Goal: Task Accomplishment & Management: Manage account settings

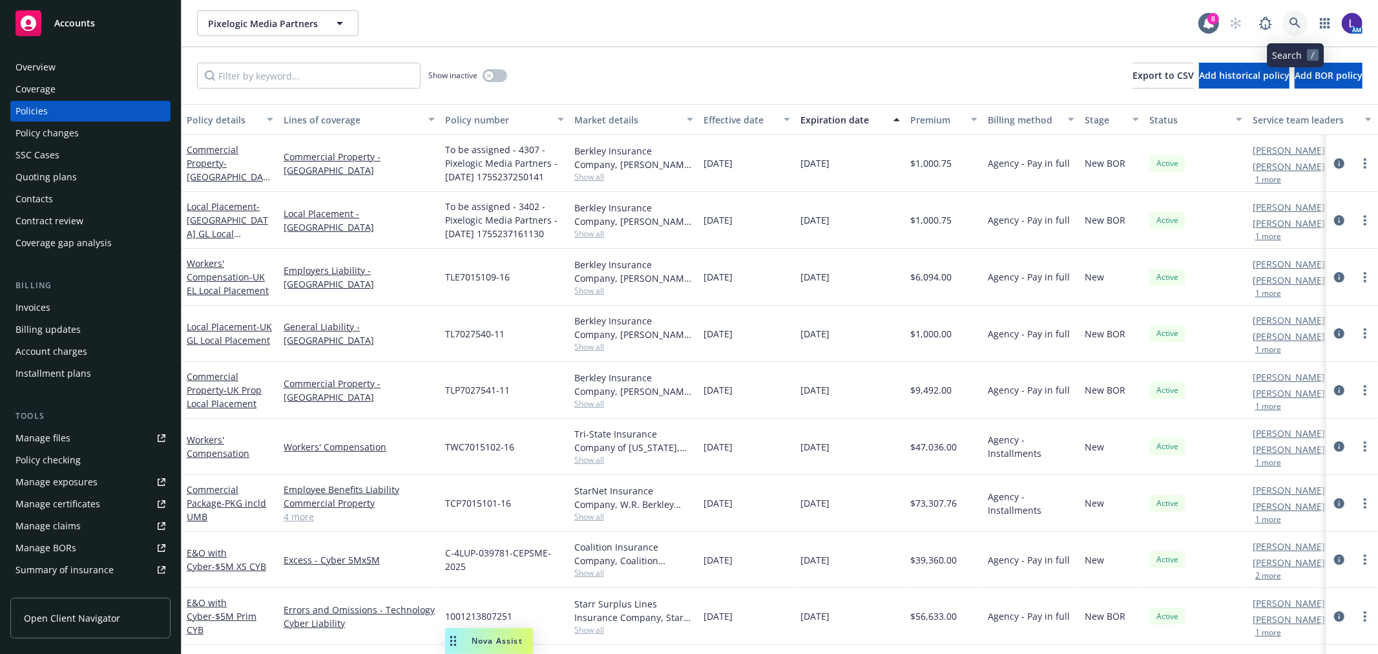
click at [1299, 21] on icon at bounding box center [1295, 23] width 12 height 12
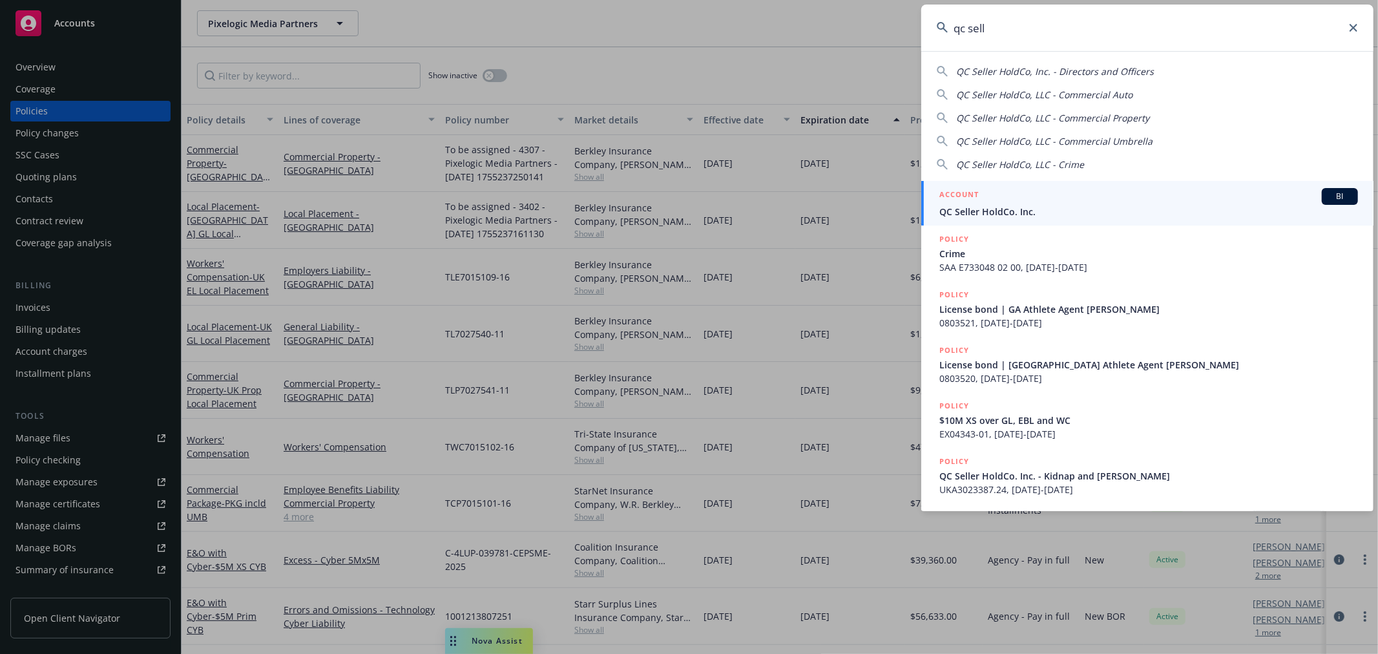
type input "qc sell"
click at [1030, 195] on div "ACCOUNT BI" at bounding box center [1148, 196] width 419 height 17
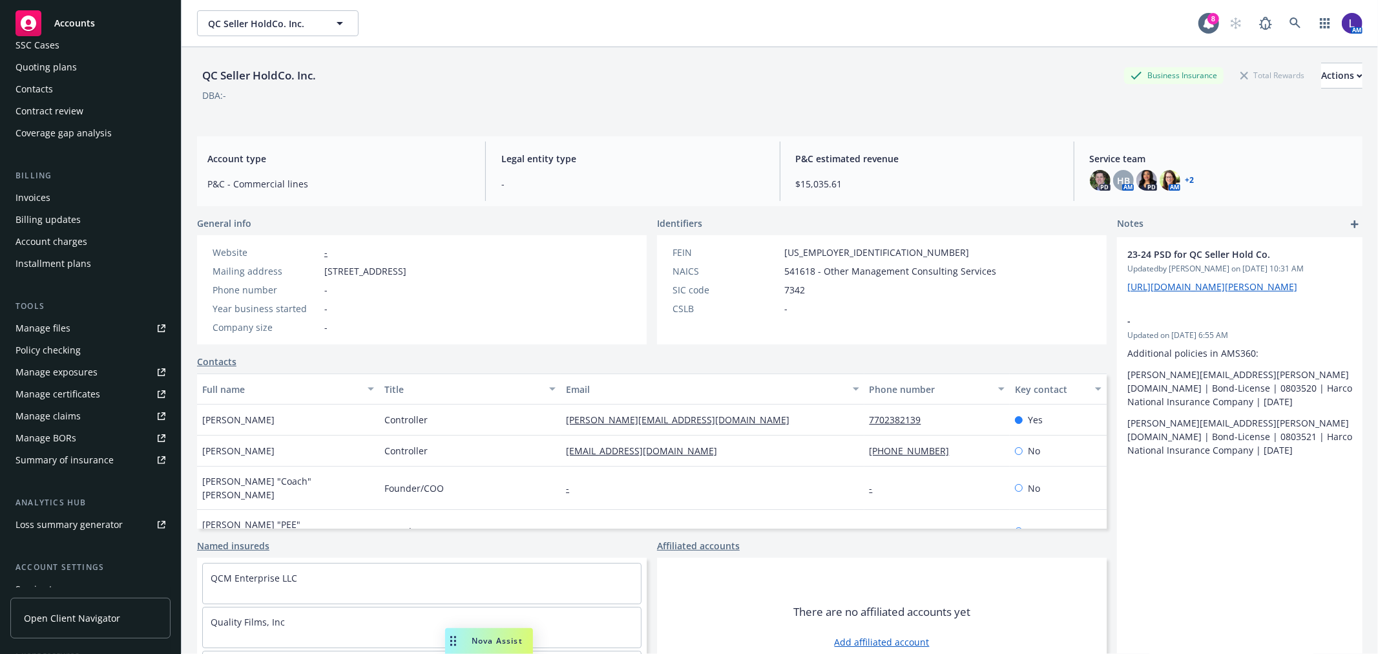
scroll to position [209, 0]
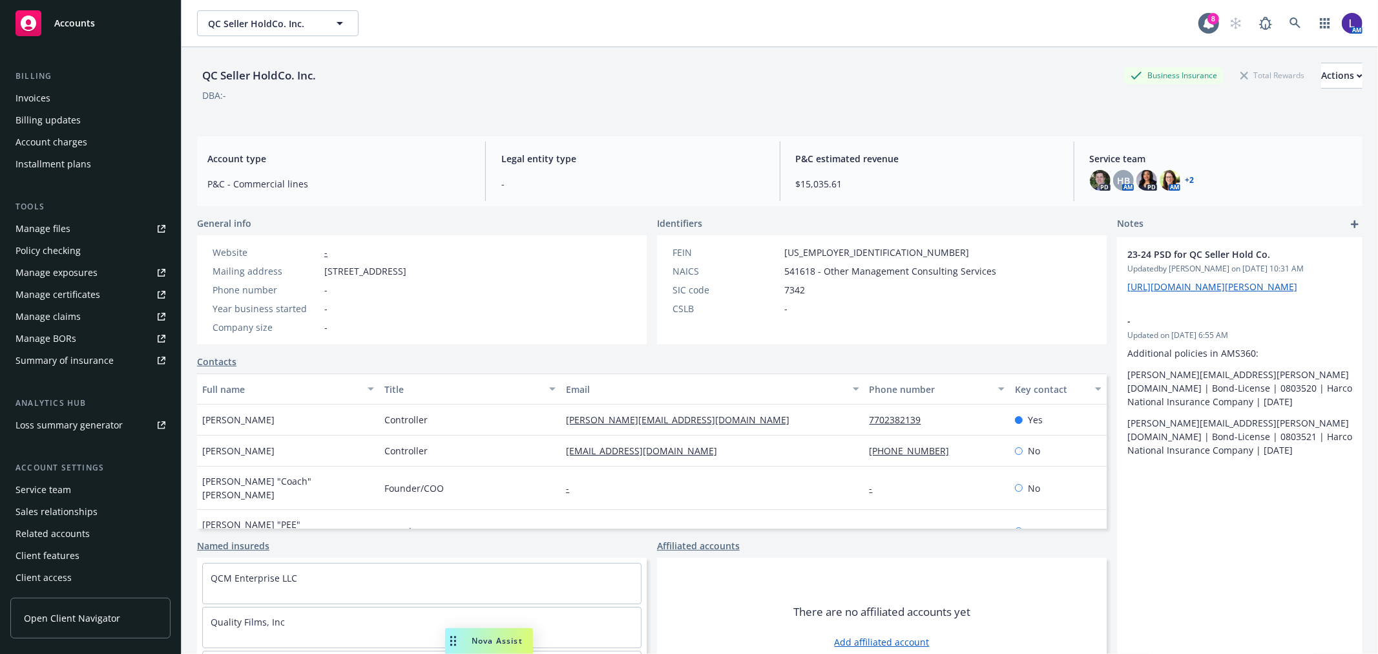
click at [56, 481] on div "Service team" at bounding box center [44, 489] width 56 height 21
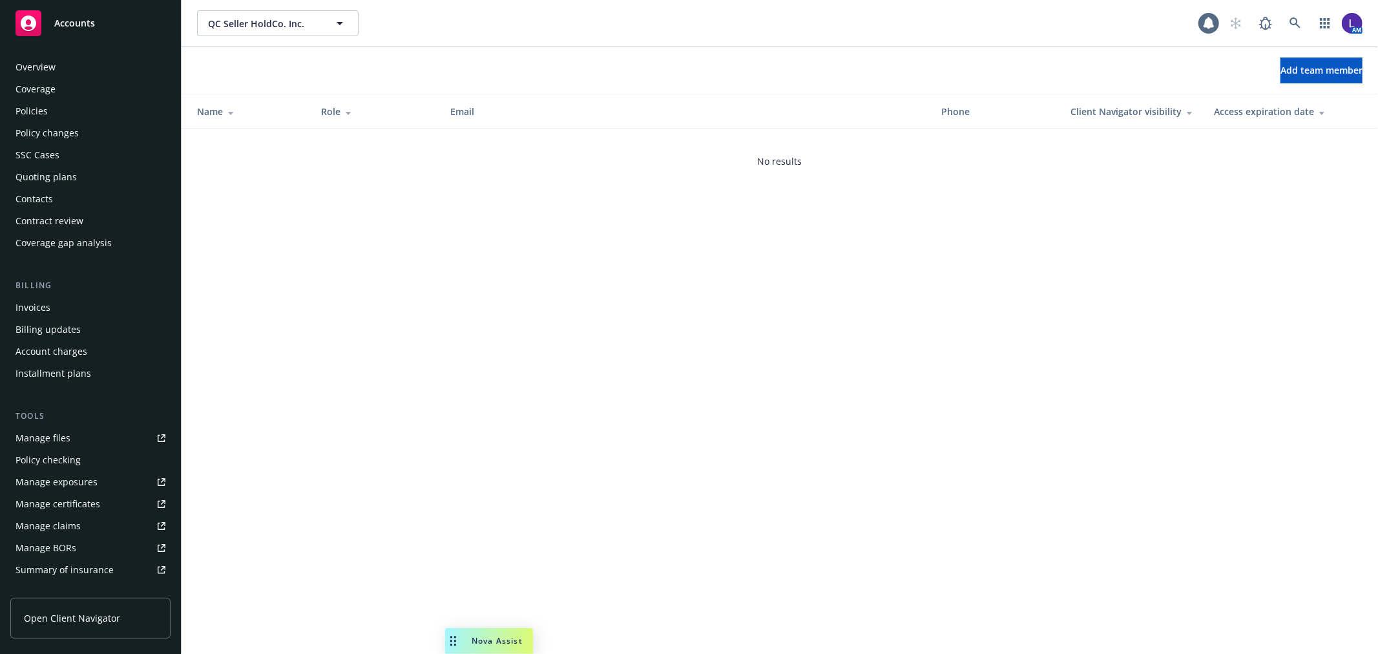
scroll to position [210, 0]
